Goal: Find contact information: Find contact information

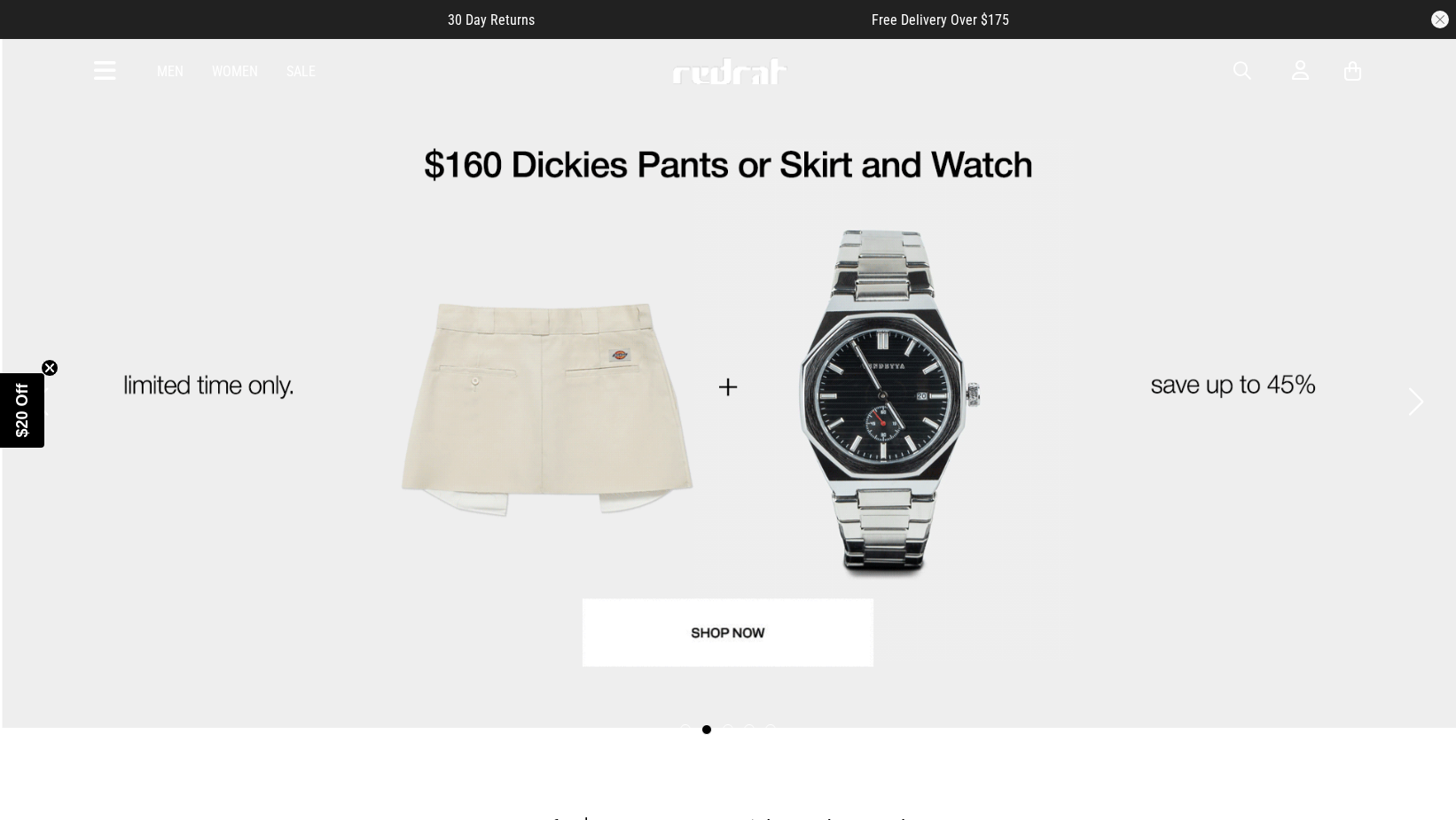
click at [909, 374] on link "2 / 5" at bounding box center [728, 382] width 1456 height 690
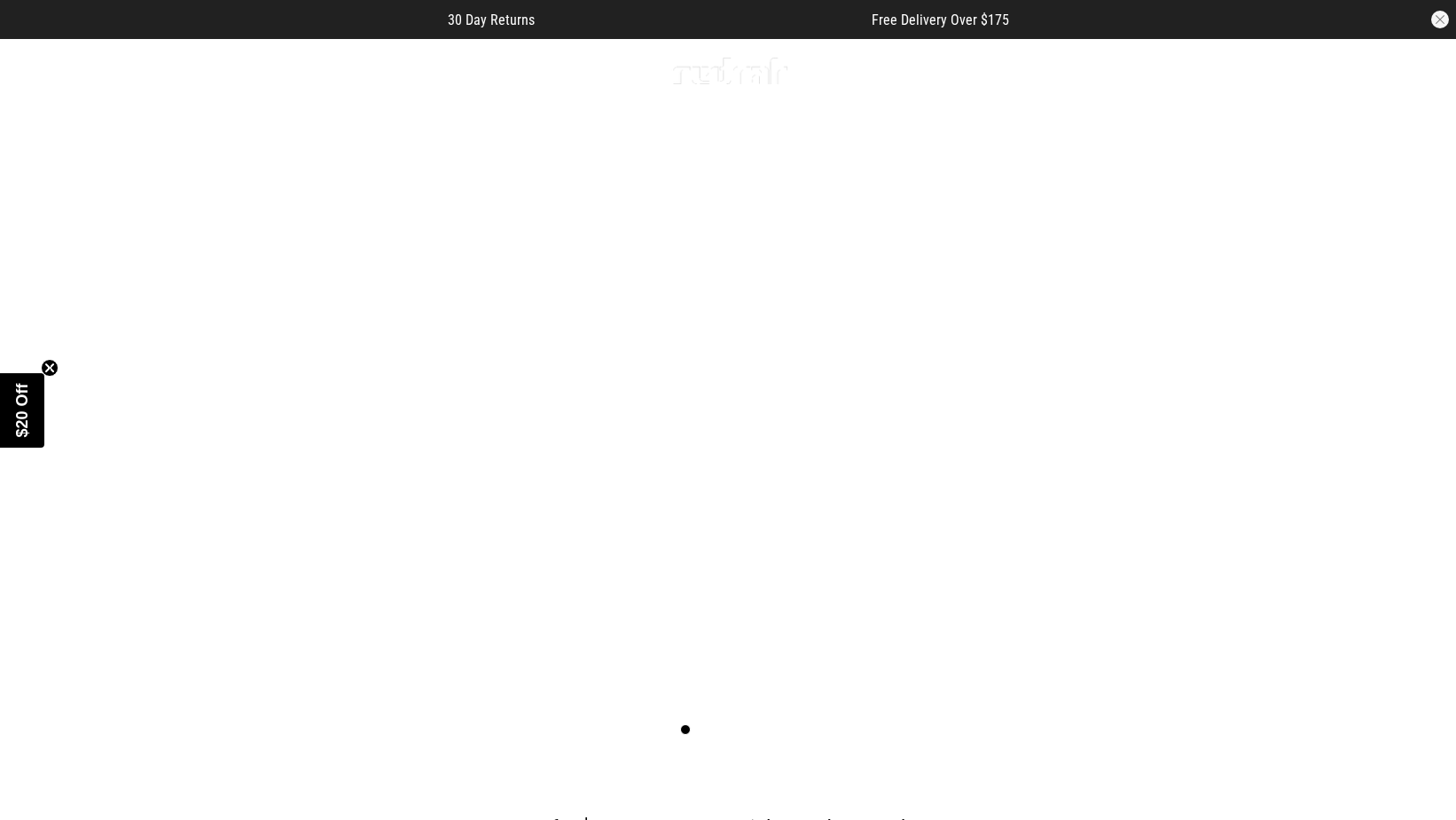
click at [728, 632] on link "1 / 5" at bounding box center [728, 401] width 1456 height 727
click at [95, 68] on icon at bounding box center [105, 71] width 22 height 29
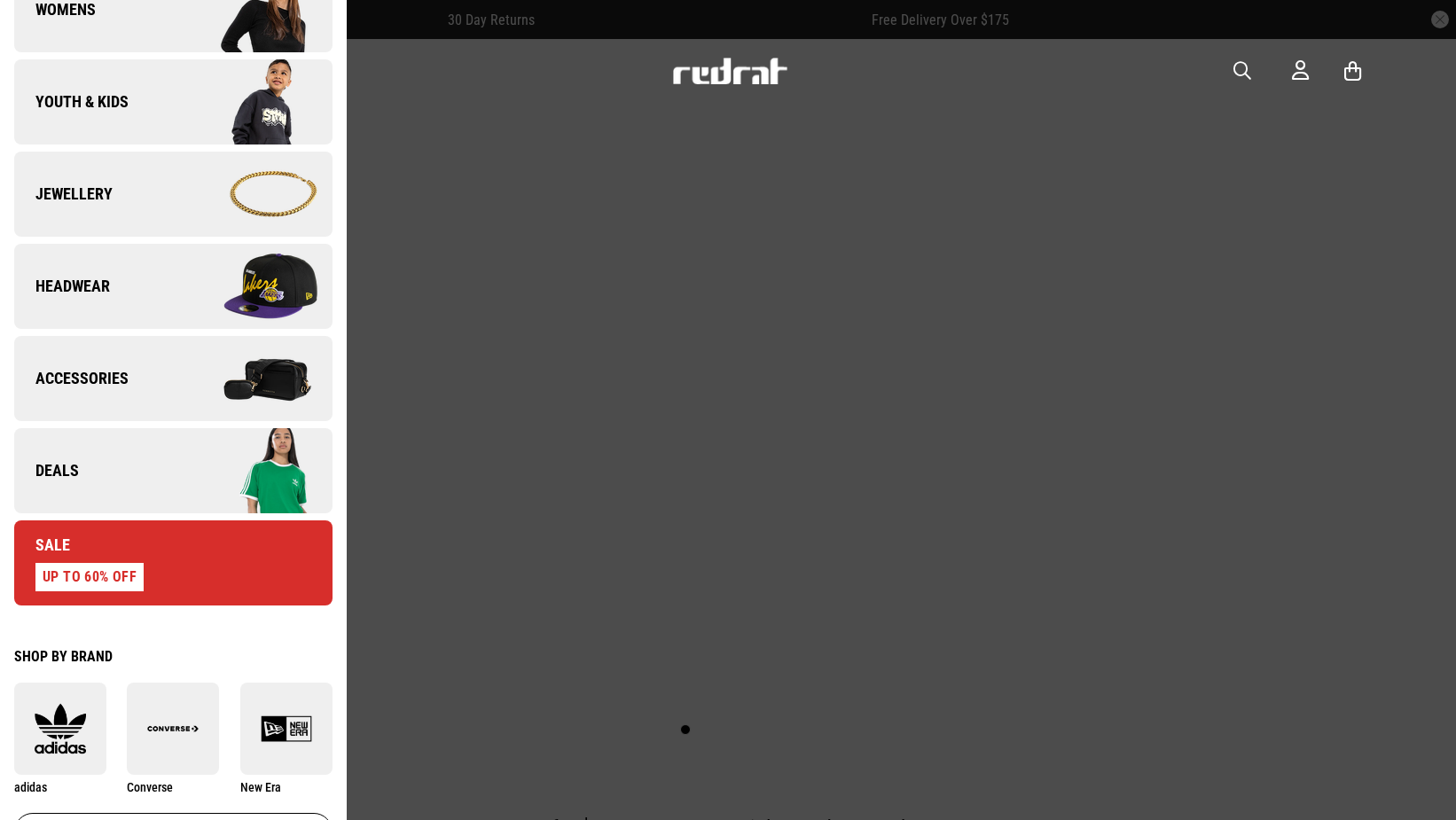
click at [91, 458] on link "Deals" at bounding box center [173, 470] width 319 height 85
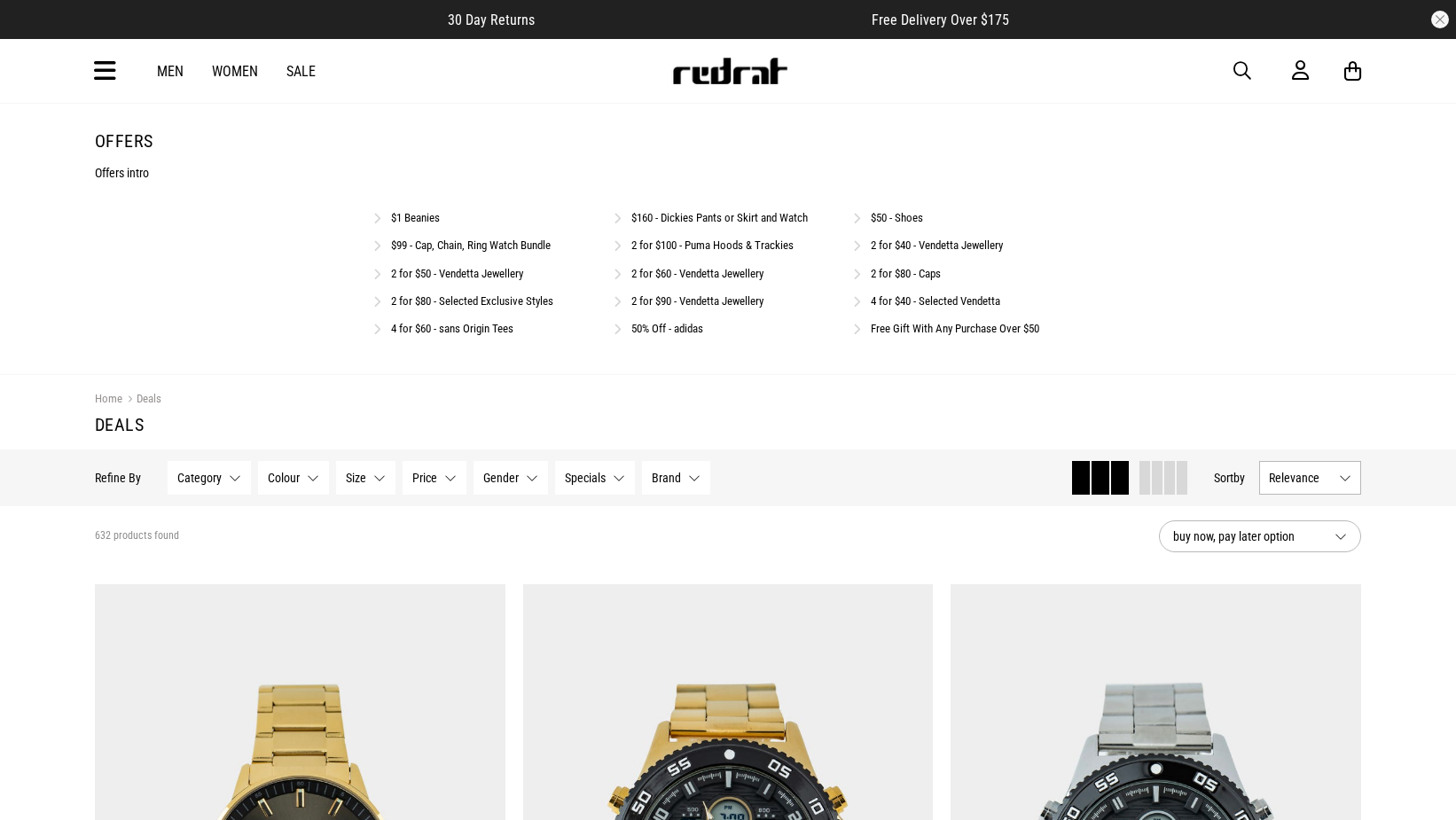
click at [665, 326] on link "50% Off - adidas" at bounding box center [668, 328] width 72 height 13
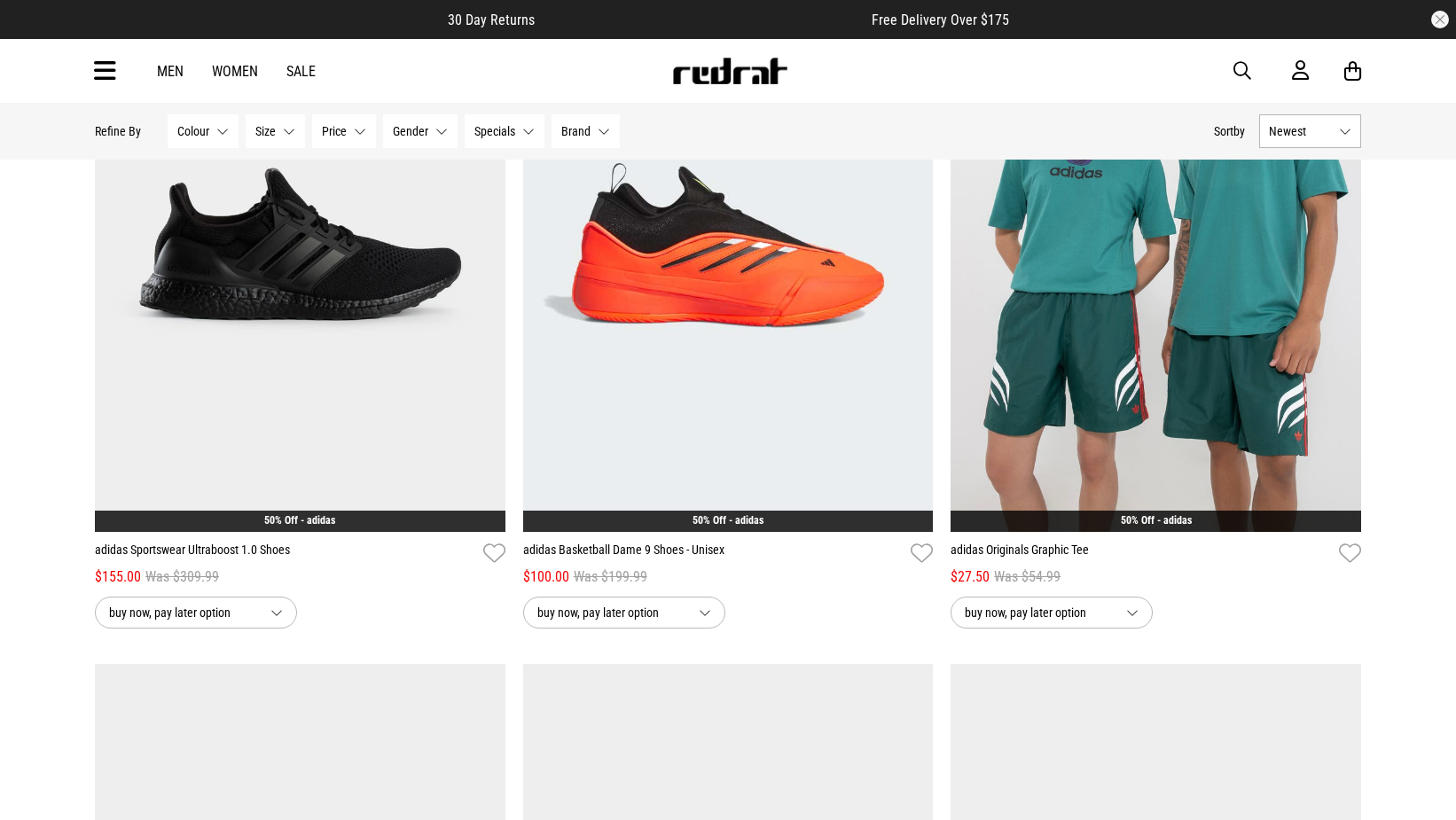
click at [767, 74] on img at bounding box center [729, 71] width 117 height 27
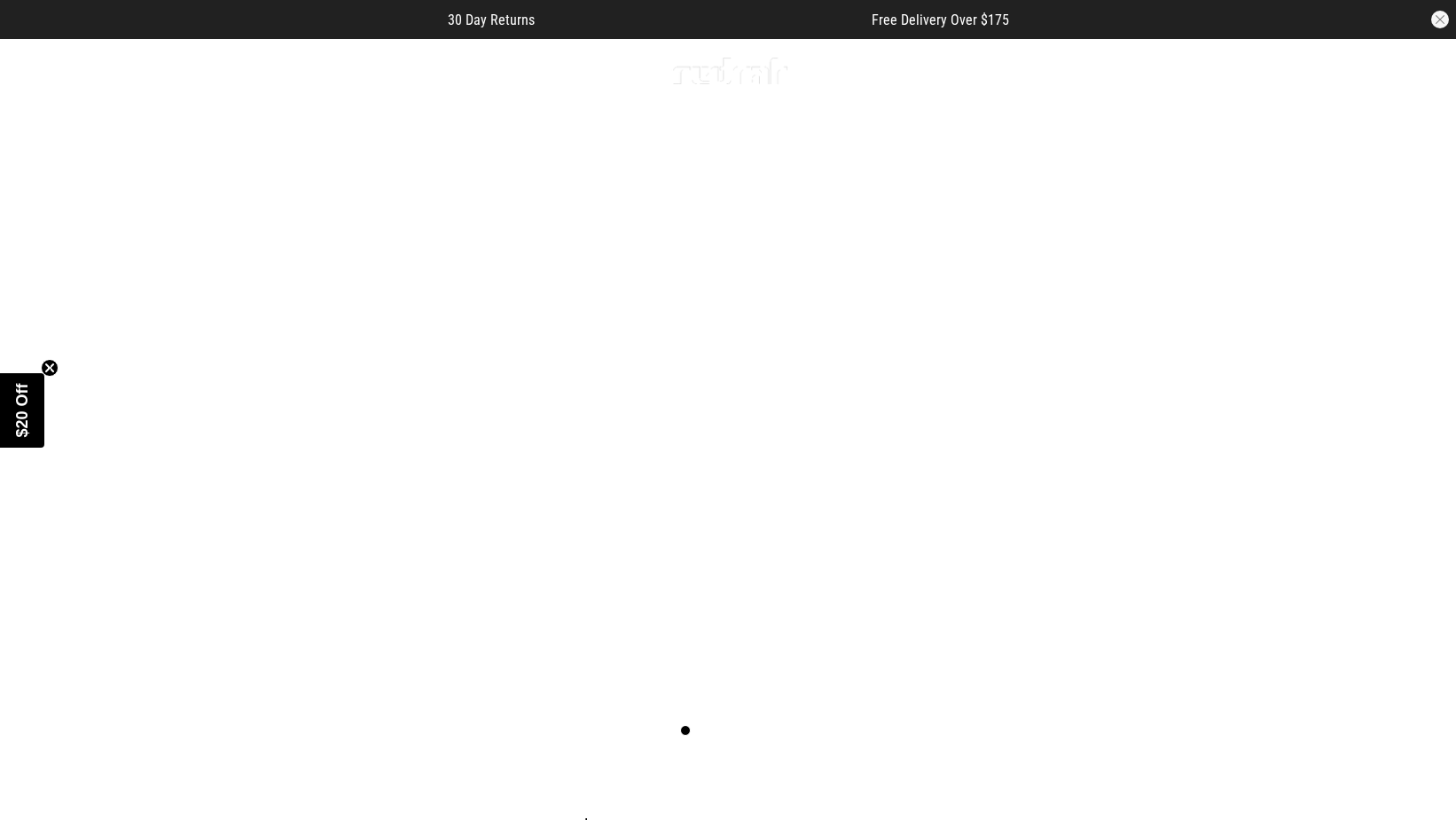
click at [106, 72] on icon at bounding box center [105, 71] width 22 height 29
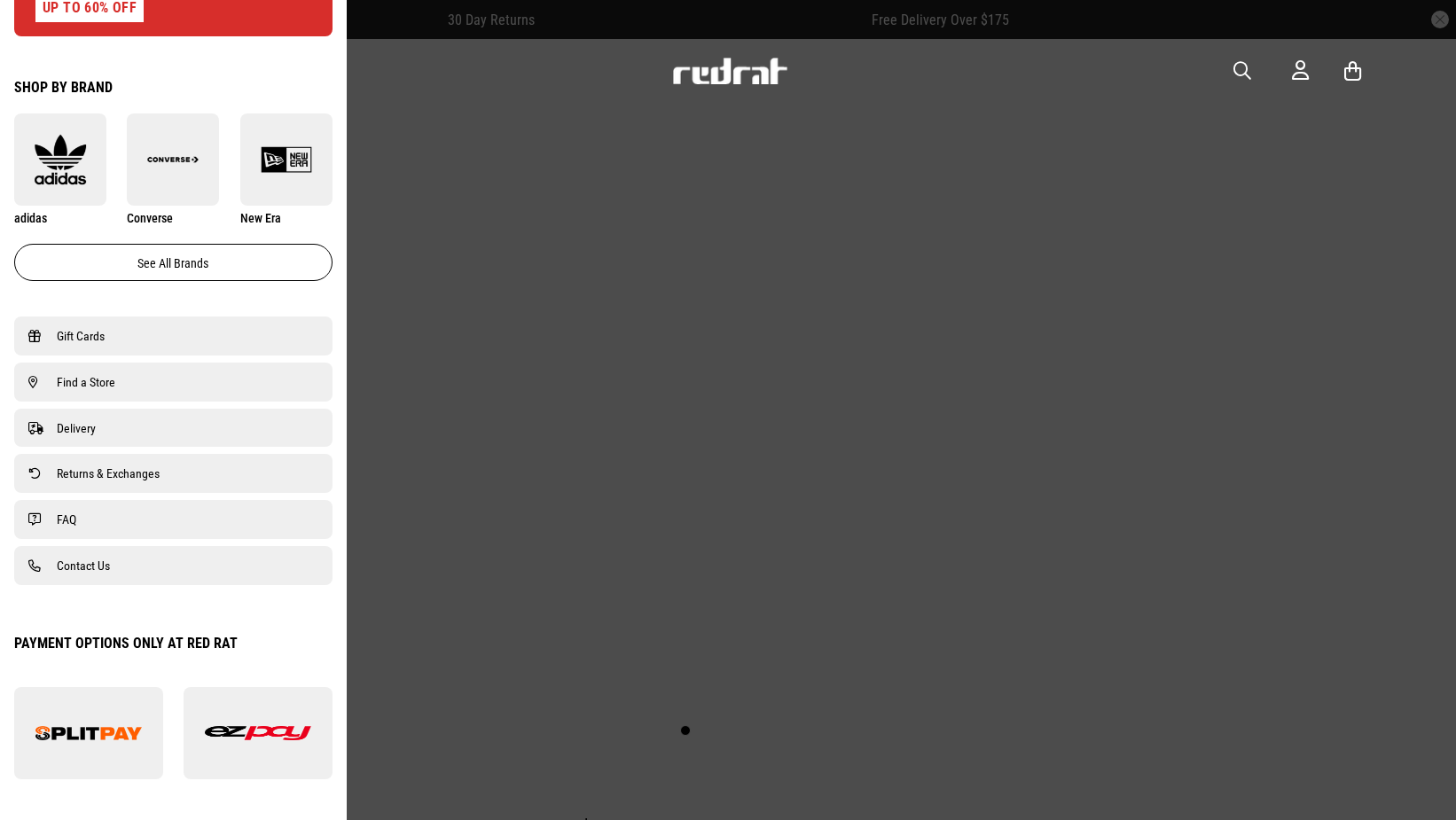
scroll to position [948, 0]
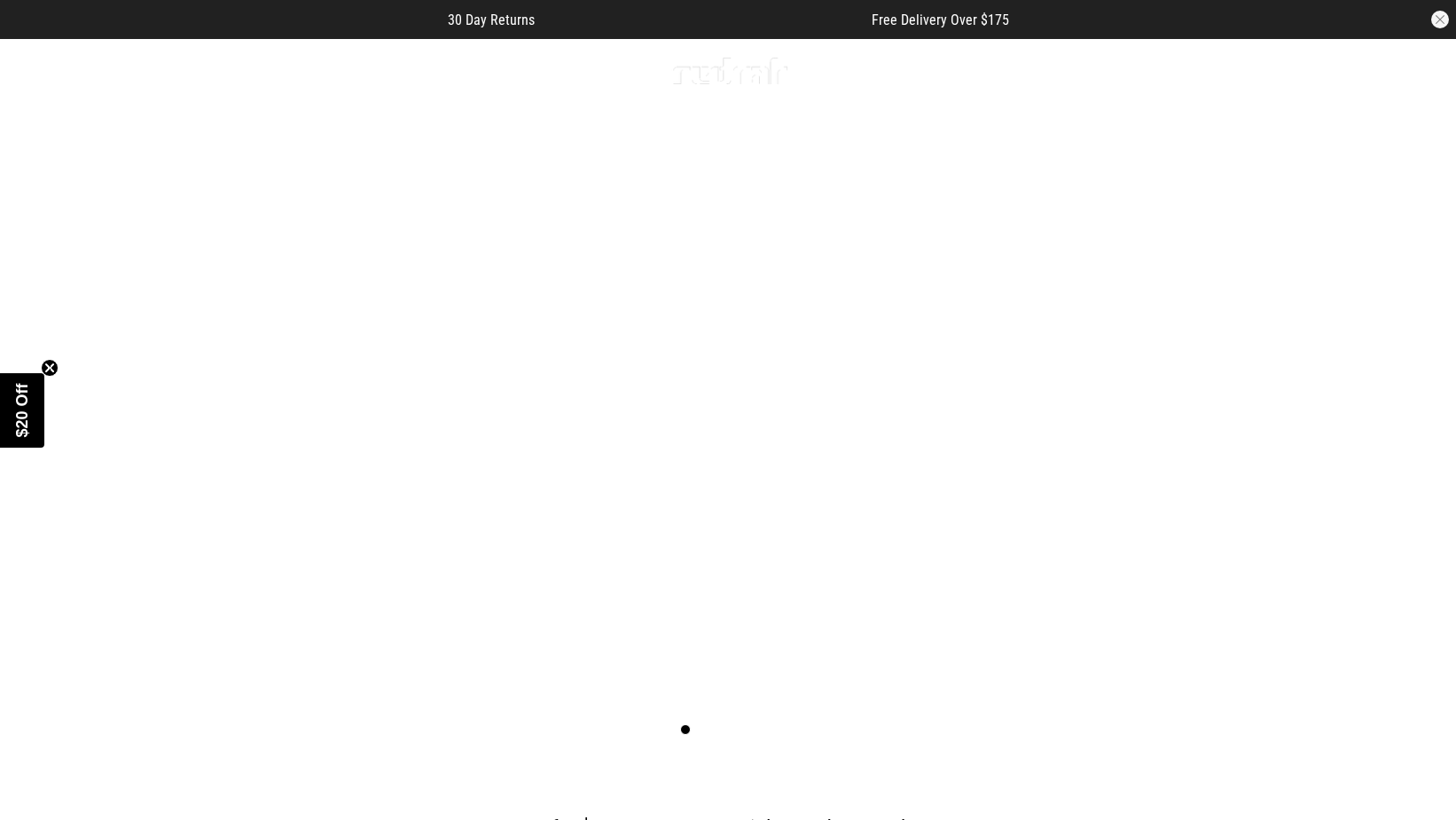
click at [98, 74] on icon at bounding box center [105, 71] width 22 height 29
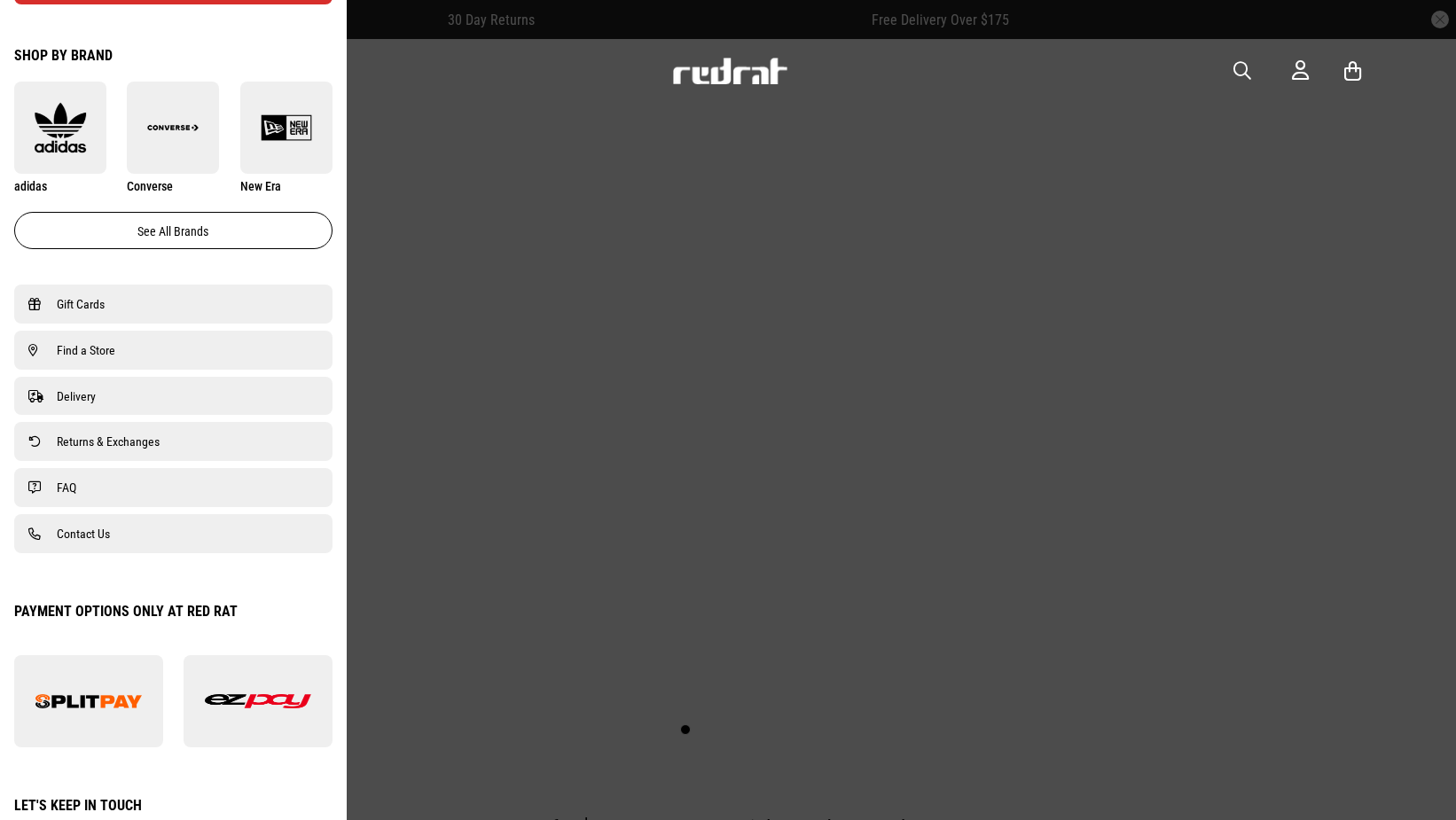
scroll to position [1014, 0]
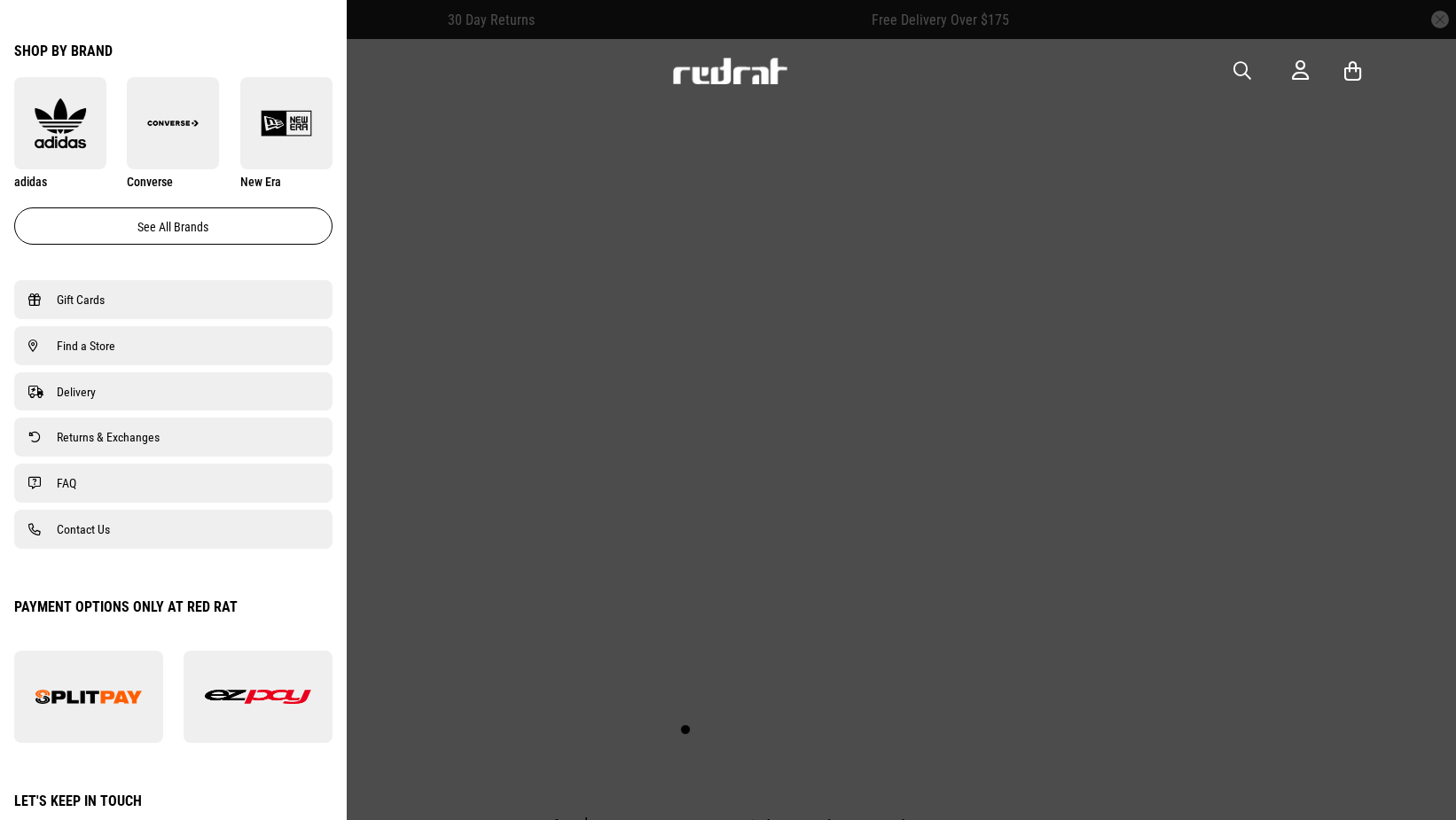
click at [119, 342] on link "Find a Store" at bounding box center [173, 345] width 290 height 21
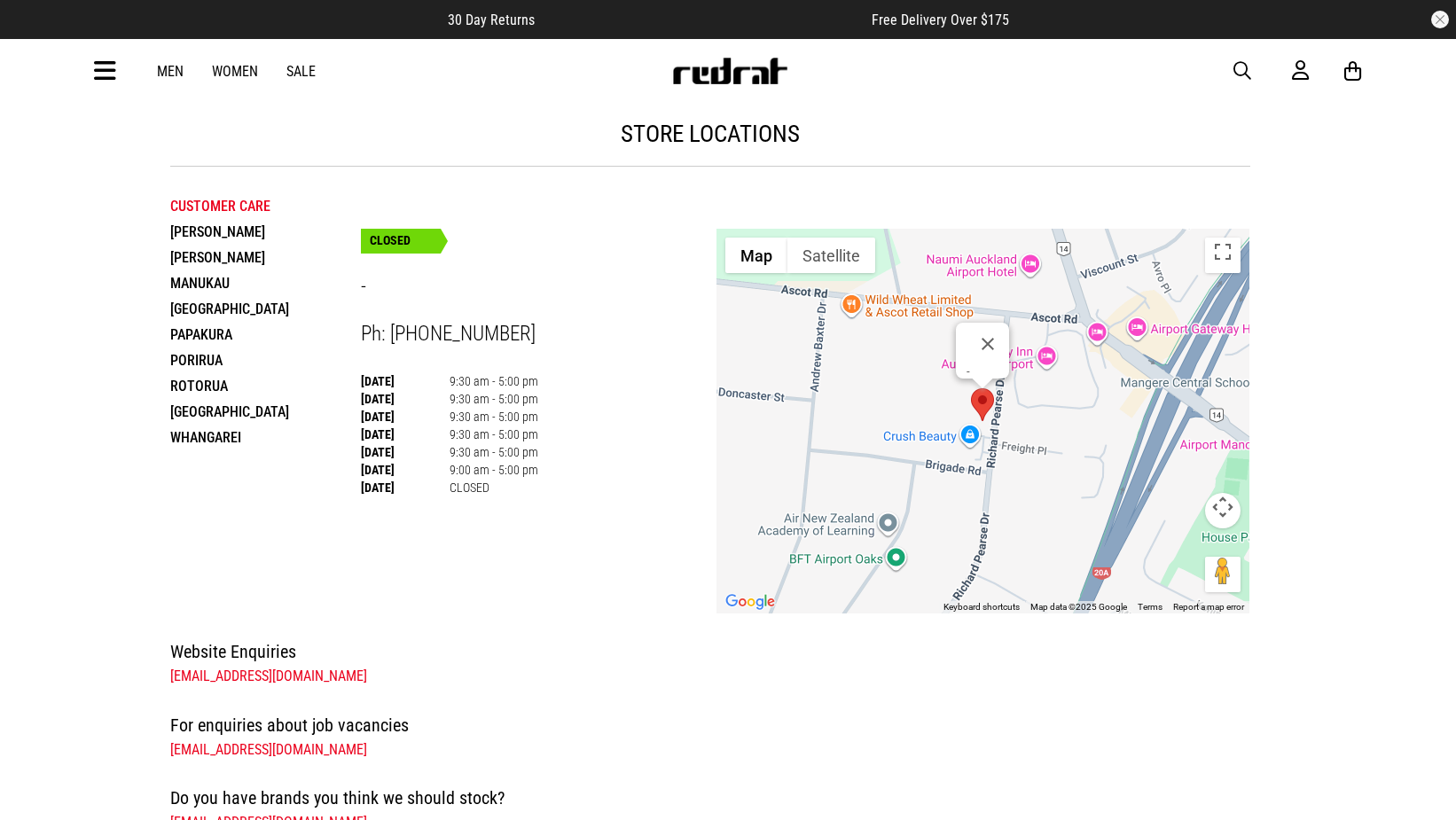
click at [207, 282] on li "Manukau" at bounding box center [265, 284] width 191 height 26
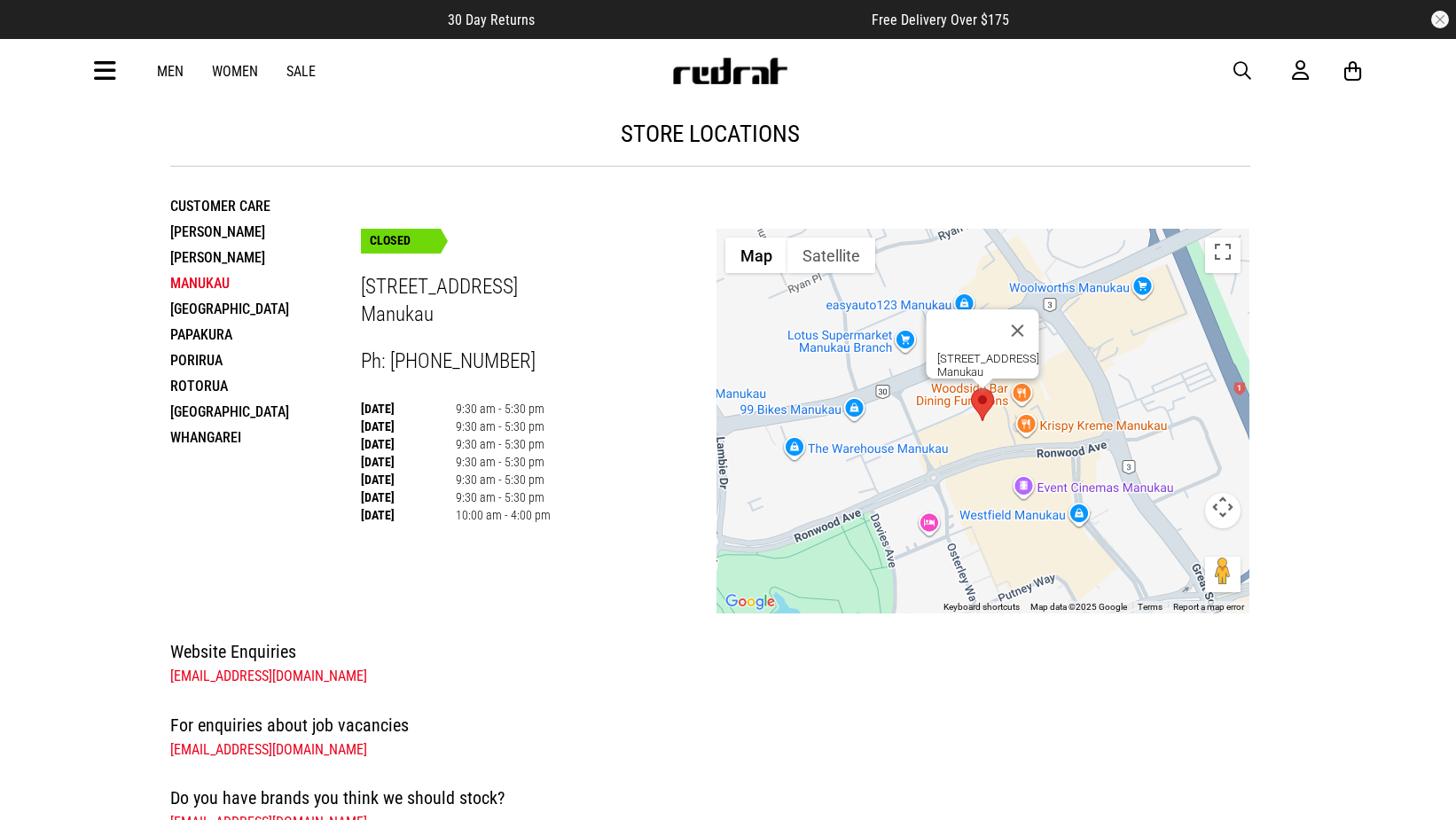
drag, startPoint x: 565, startPoint y: 518, endPoint x: 362, endPoint y: 410, distance: 229.9
click at [362, 410] on div "Monday 9:30 am - 5:30 pm Tuesday 9:30 am - 5:30 pm Wednesday 9:30 am - 5:30 pm …" at bounding box center [539, 461] width 356 height 124
copy table
click at [496, 467] on td "9:30 am - 5:30 pm" at bounding box center [503, 461] width 95 height 18
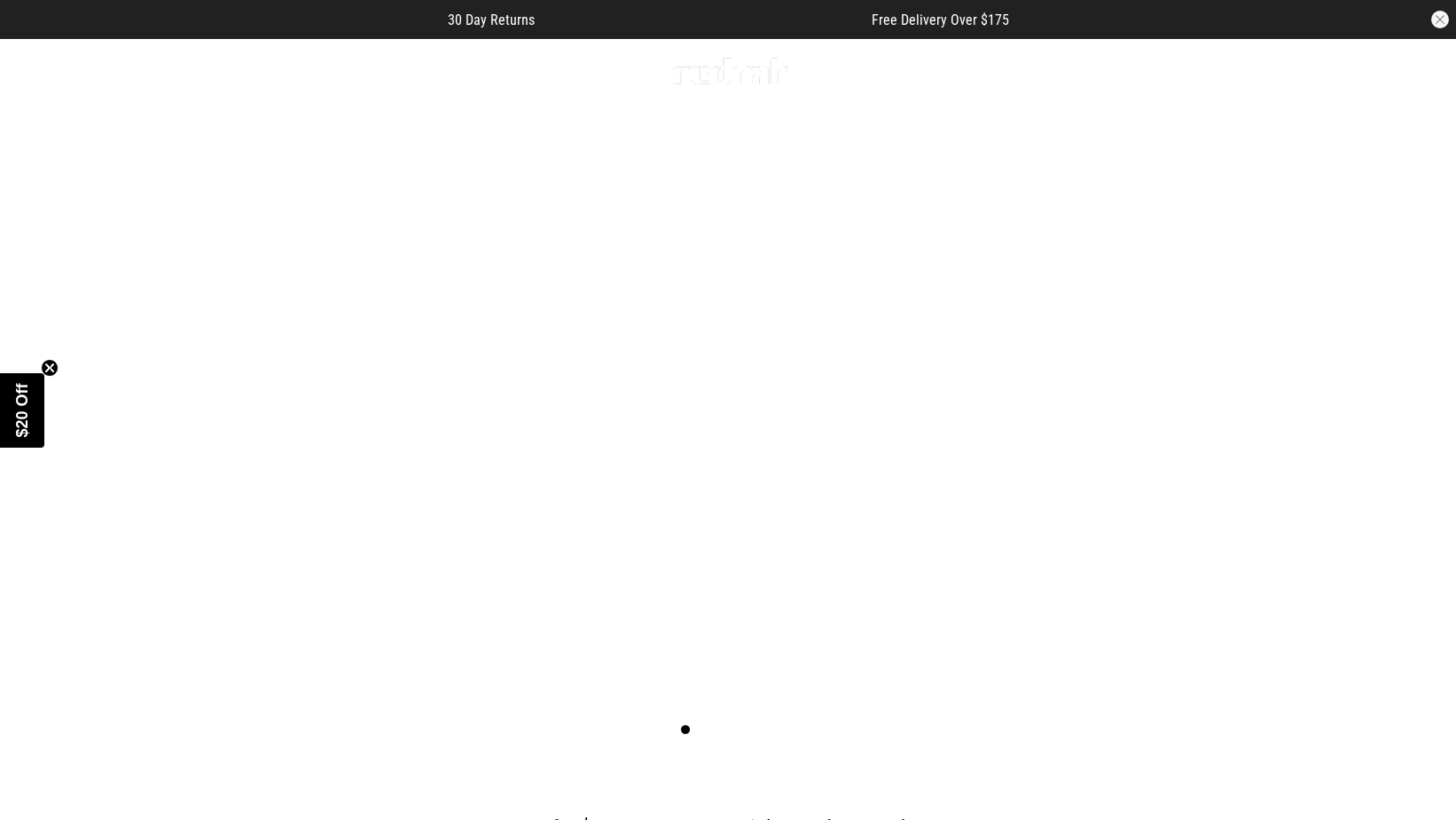
click at [106, 75] on icon at bounding box center [105, 71] width 22 height 29
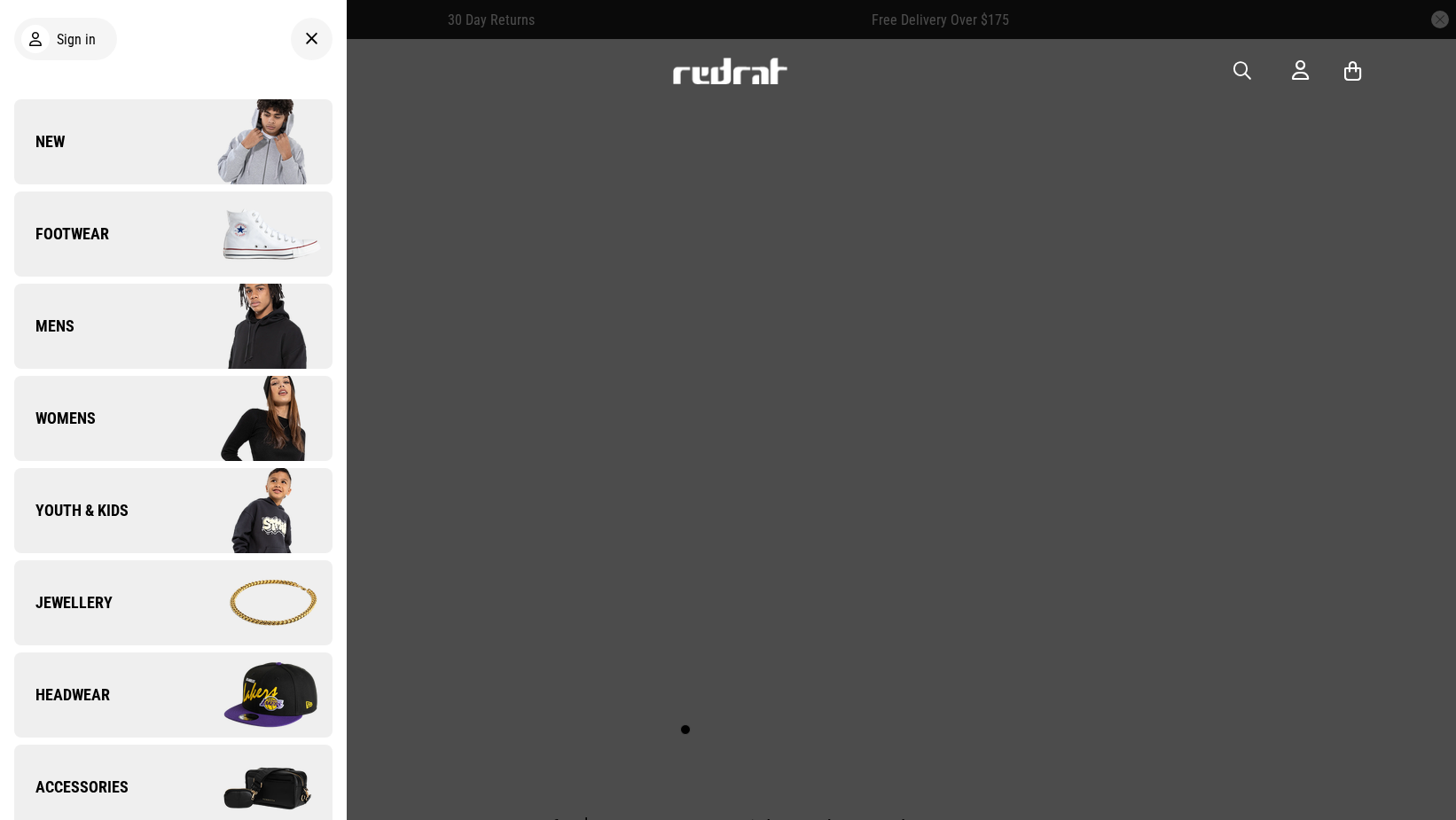
scroll to position [1100, 0]
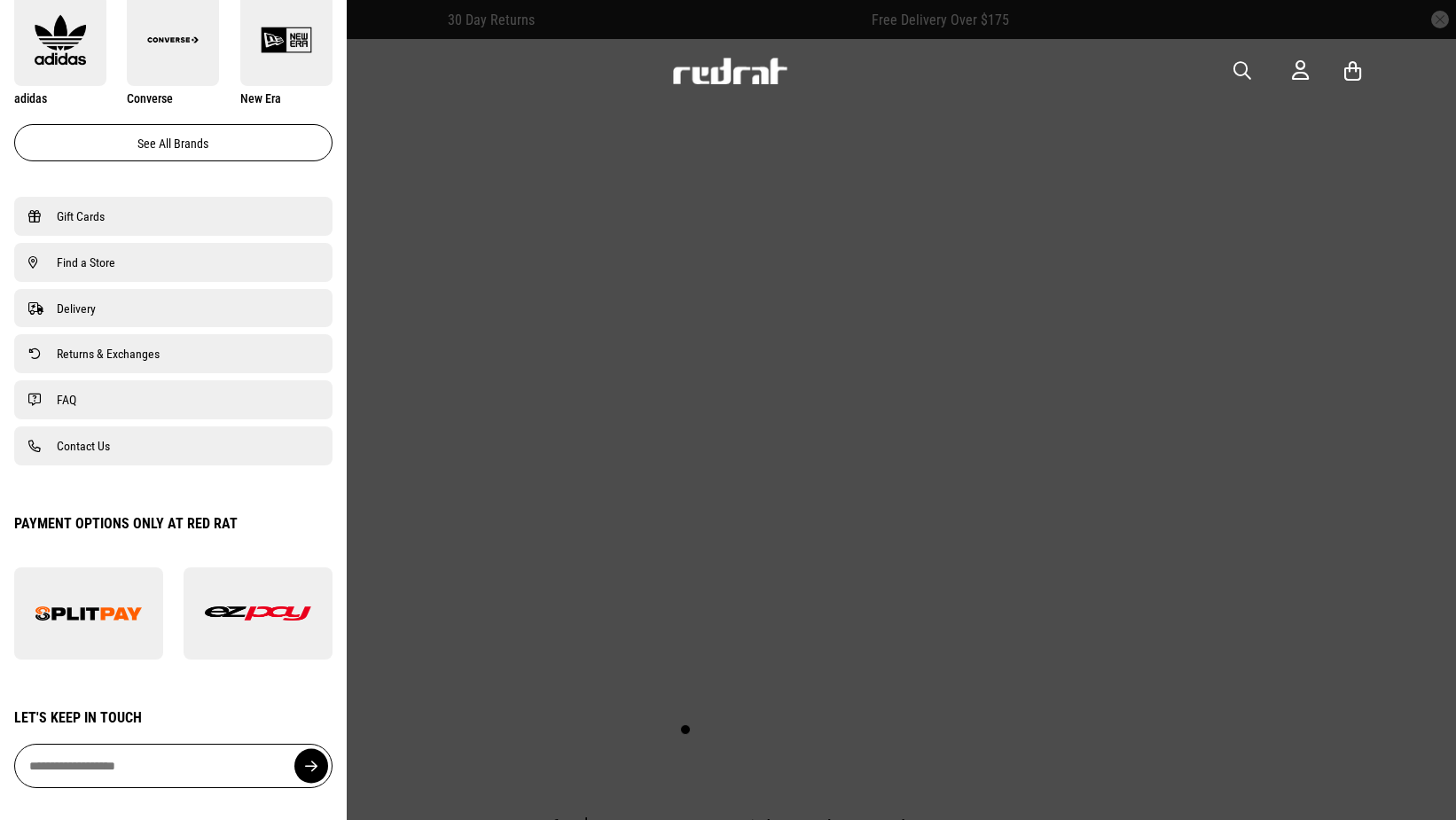
click at [91, 254] on span "Find a Store" at bounding box center [86, 262] width 59 height 21
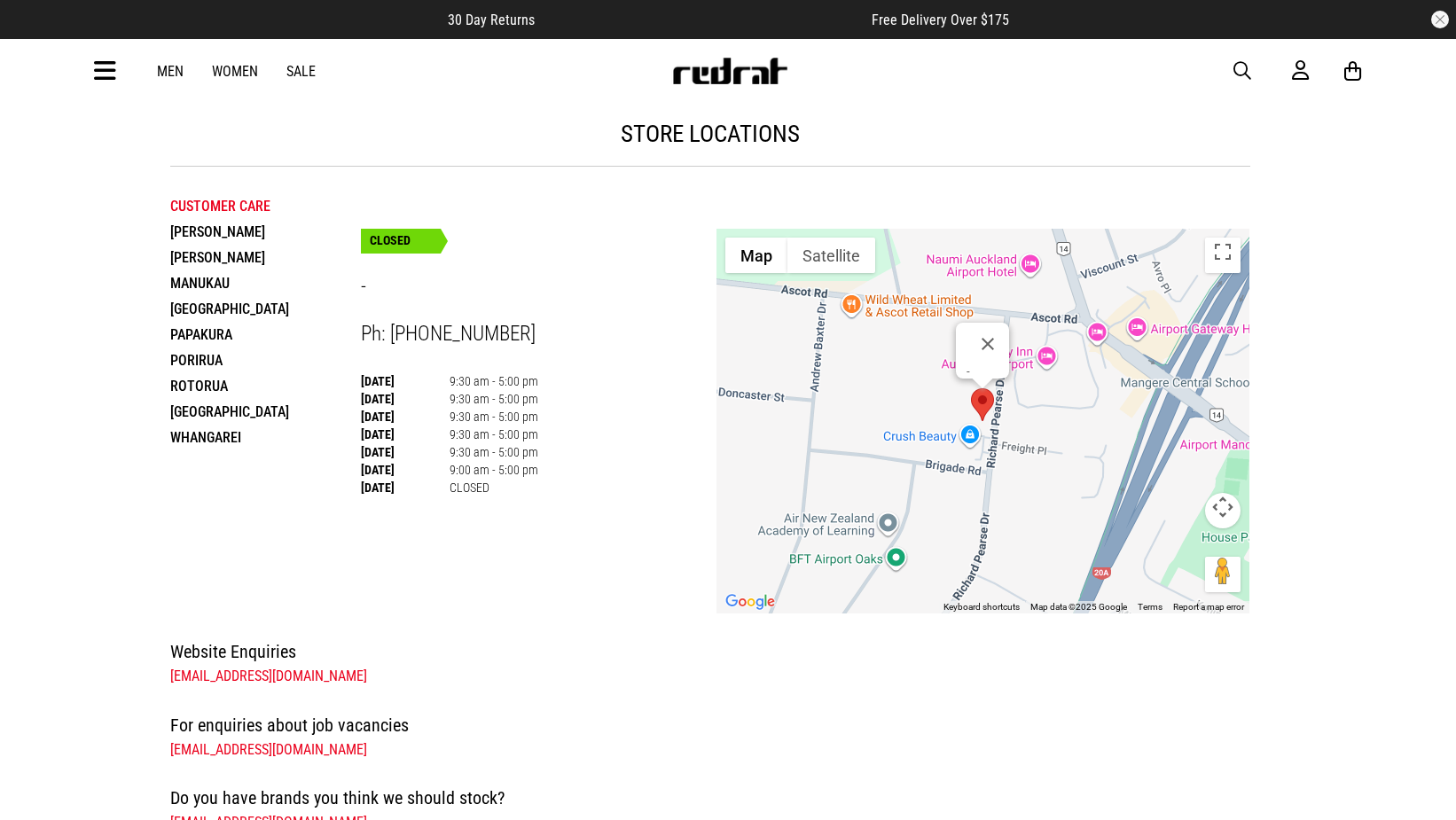
click at [206, 282] on li "Manukau" at bounding box center [265, 284] width 191 height 26
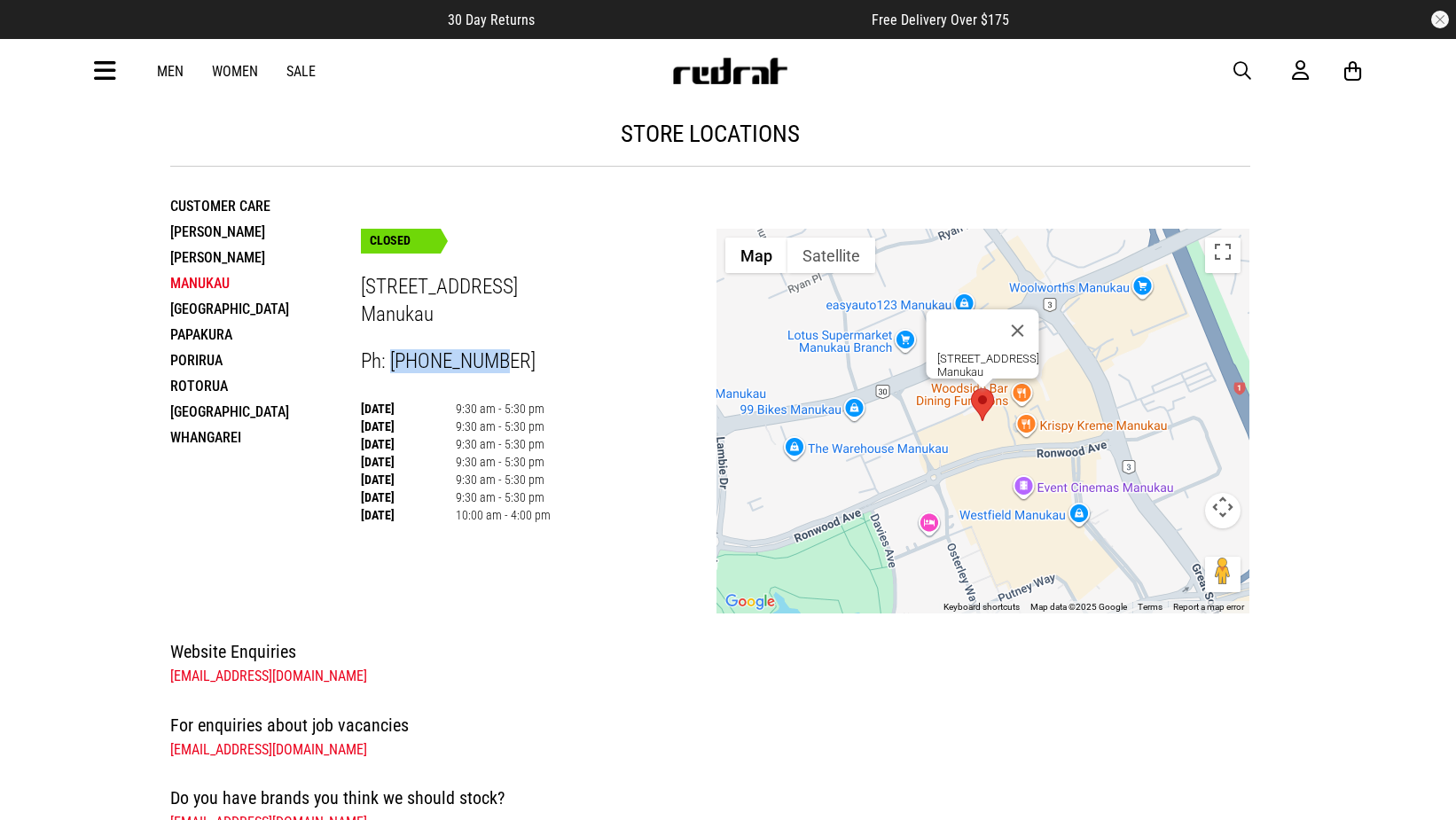
drag, startPoint x: 496, startPoint y: 362, endPoint x: 442, endPoint y: 361, distance: 54.0
click at [391, 362] on div "Ph: [PHONE_NUMBER]" at bounding box center [539, 362] width 356 height 24
copy span "09 978 3536"
click at [527, 429] on td "9:30 am - 5:30 pm" at bounding box center [503, 426] width 95 height 18
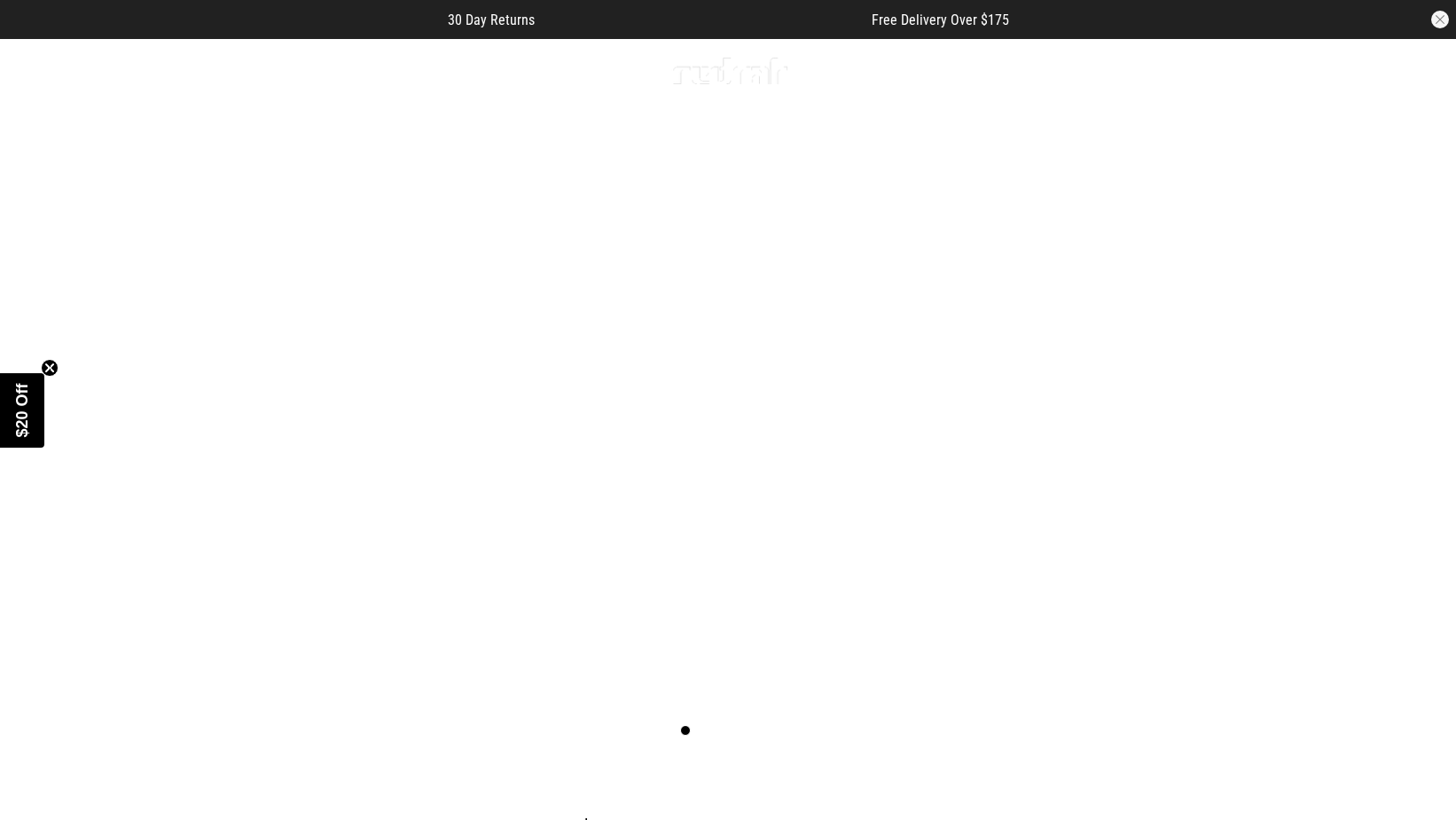
click at [92, 71] on div "Men Women Sale Sign in New Back Footwear Back Mens Back Womens Back Youth & Kid…" at bounding box center [728, 71] width 1294 height 64
click at [105, 73] on icon at bounding box center [105, 71] width 22 height 29
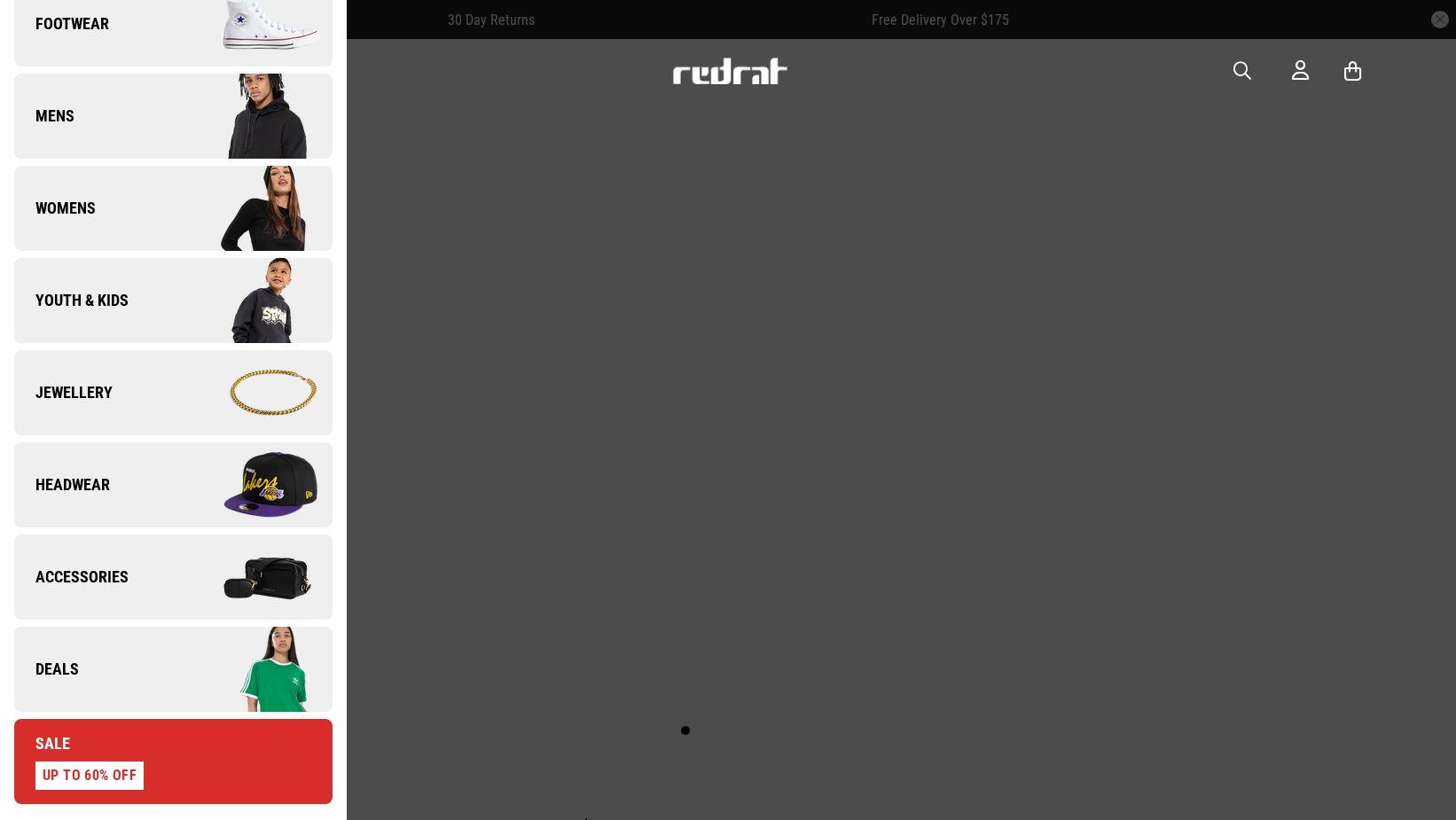
click at [106, 657] on link "Deals" at bounding box center [173, 668] width 319 height 85
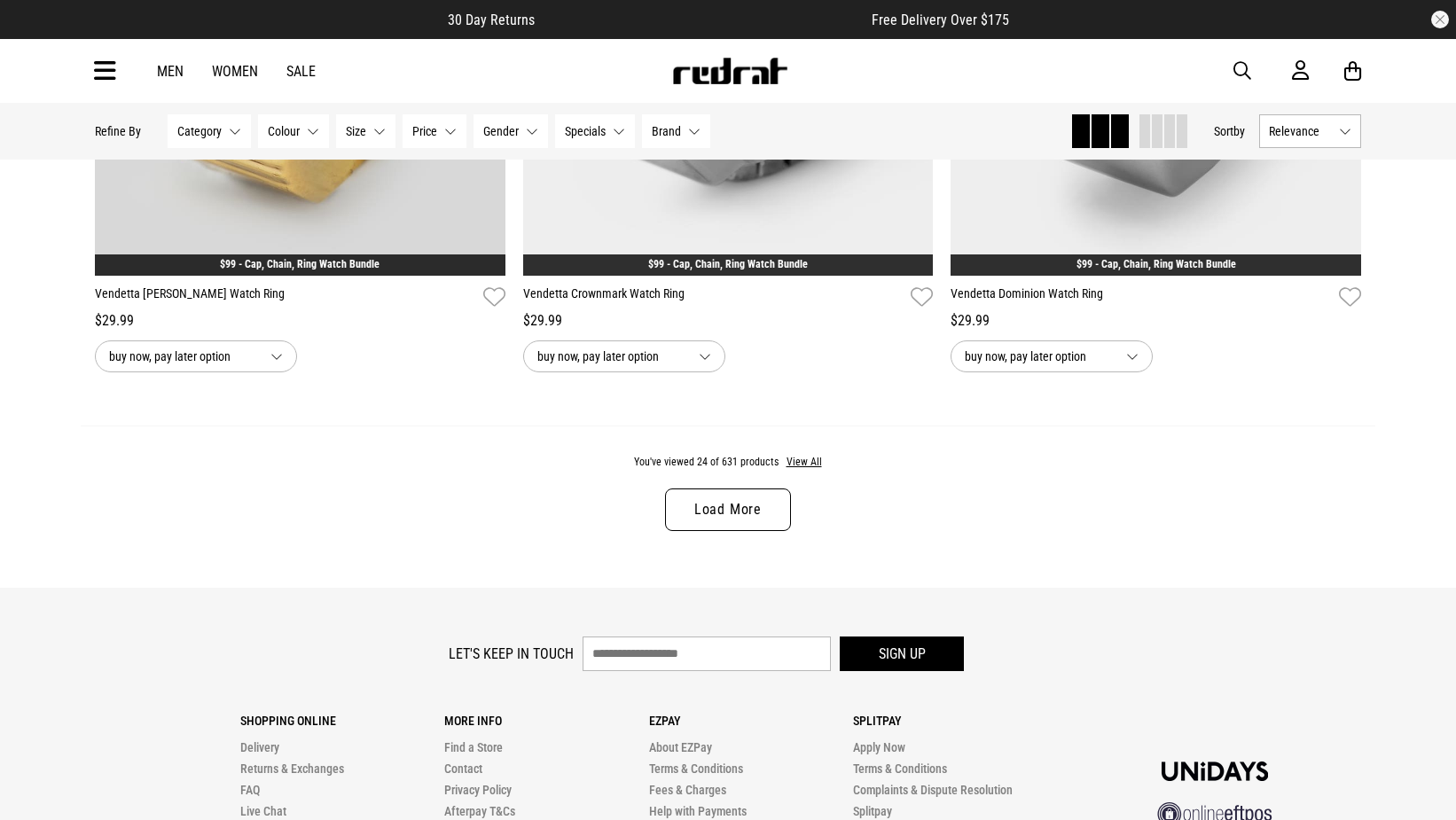
scroll to position [6084, 0]
